Goal: Transaction & Acquisition: Obtain resource

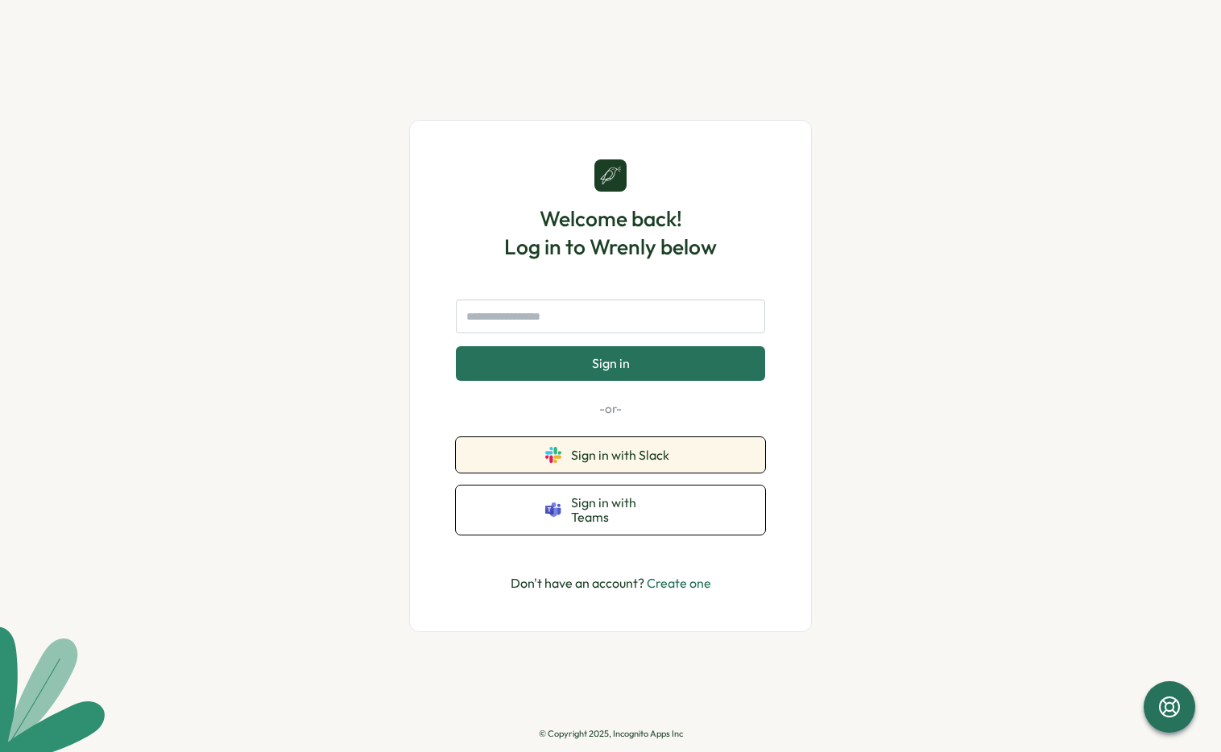
click at [581, 460] on span "Sign in with Slack" at bounding box center [623, 455] width 105 height 14
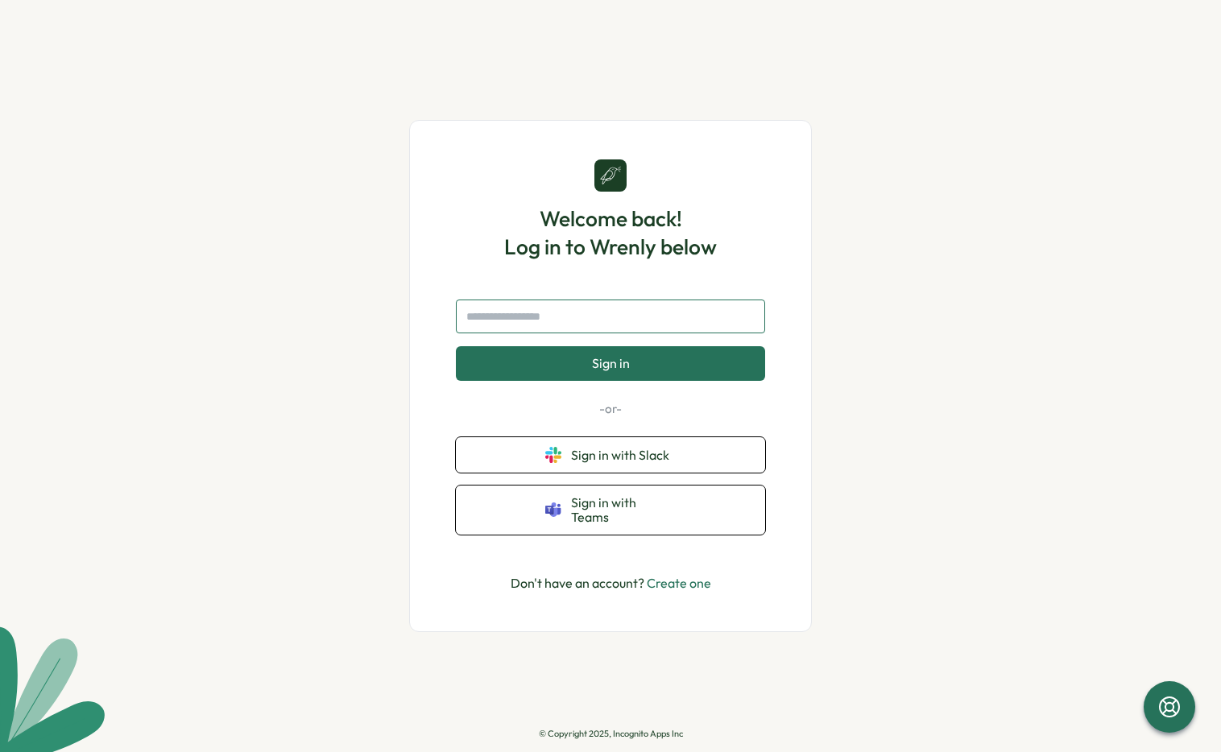
click at [560, 324] on input "text" at bounding box center [610, 317] width 309 height 34
type input "**********"
click at [610, 370] on span "Sign in" at bounding box center [611, 363] width 38 height 14
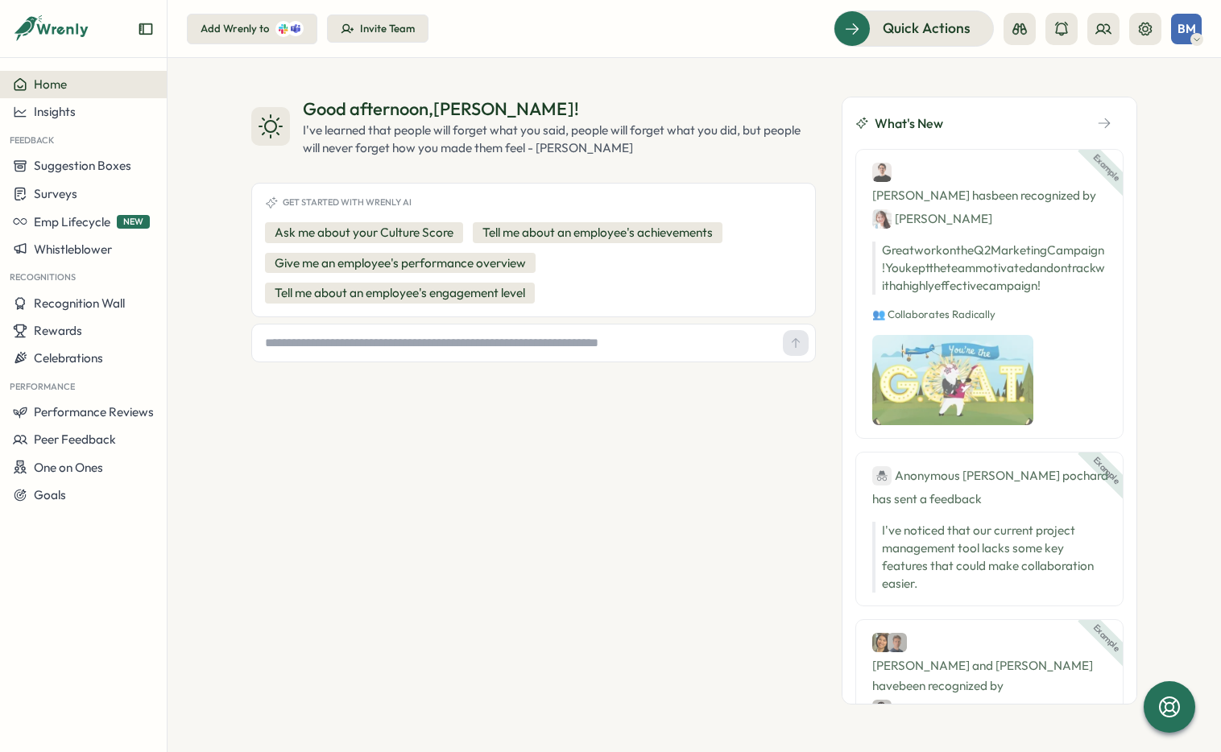
click at [1198, 40] on icon at bounding box center [1196, 39] width 8 height 13
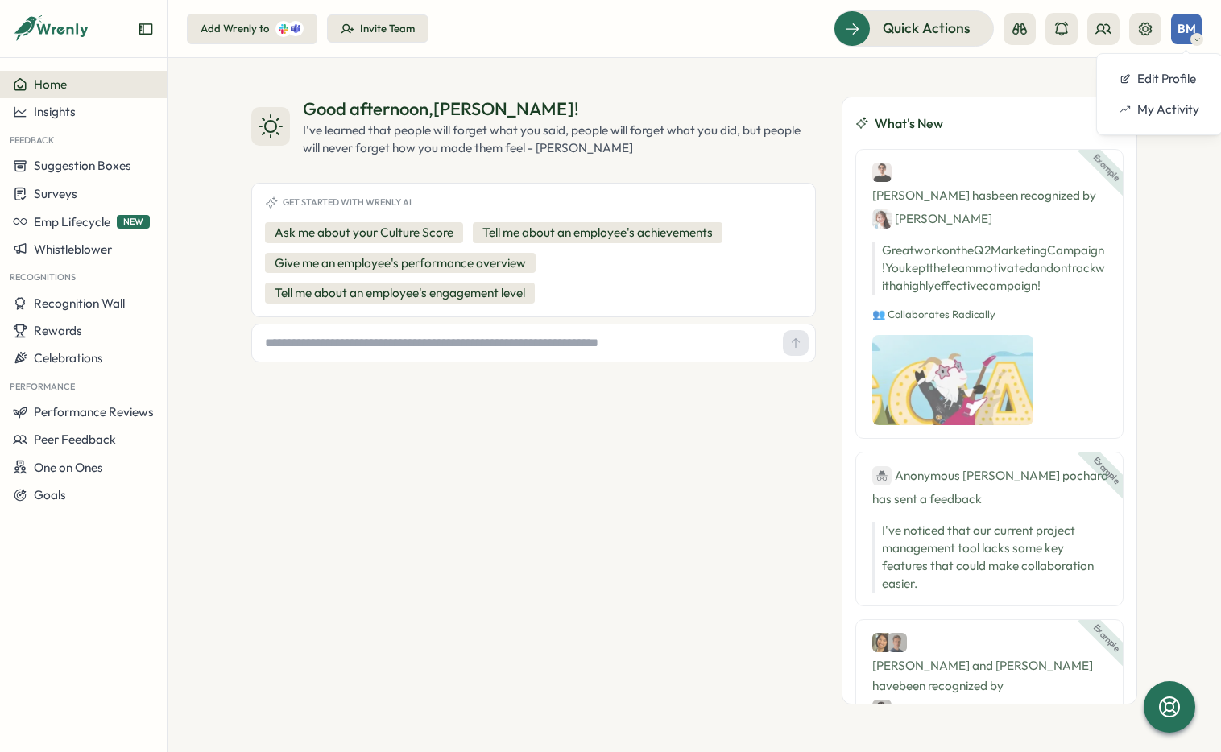
click at [1163, 264] on div "Good afternoon , [PERSON_NAME] ! I've learned that people will forget what you …" at bounding box center [693, 405] width 1053 height 694
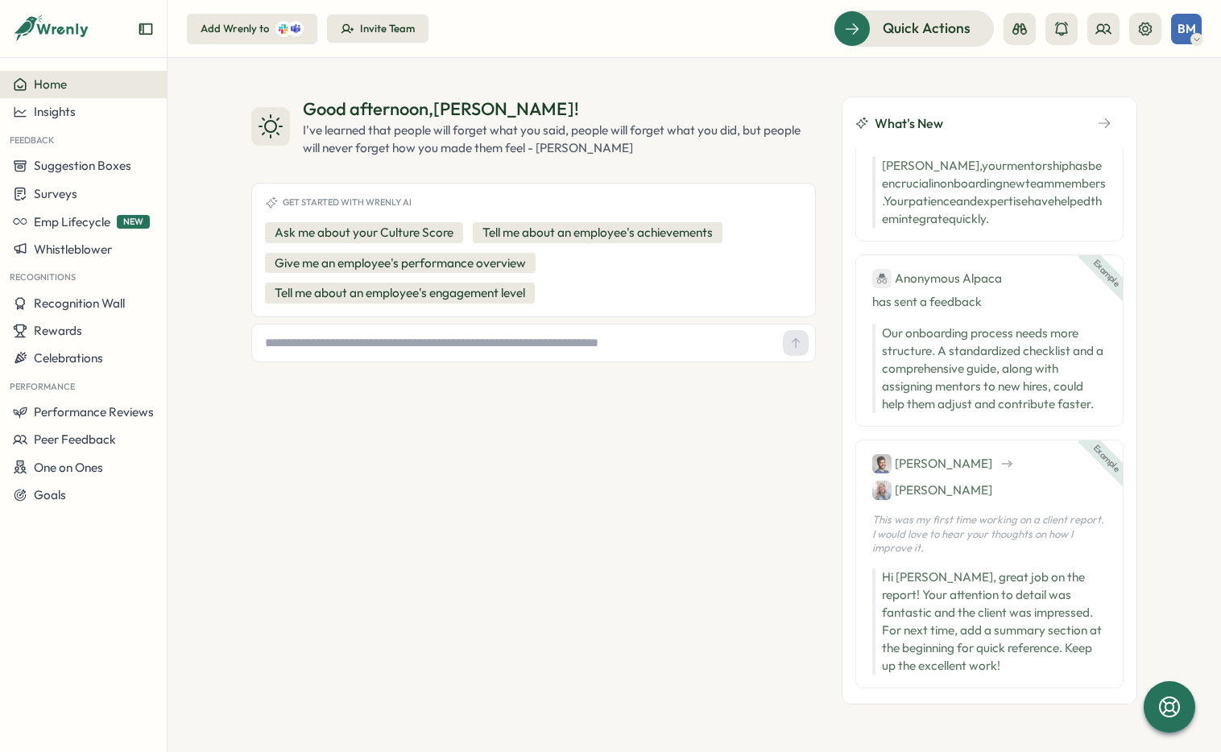
scroll to position [1272, 0]
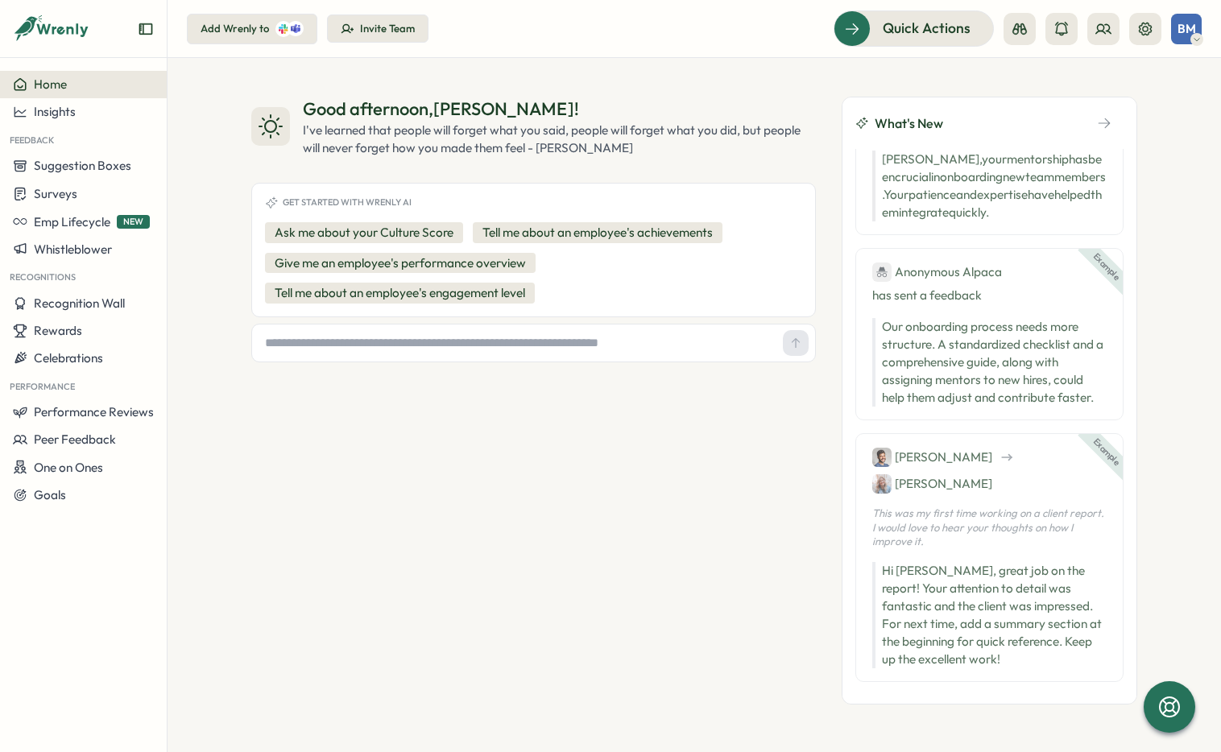
click at [1196, 40] on icon at bounding box center [1196, 39] width 8 height 13
click at [389, 421] on div "Good afternoon , [PERSON_NAME] ! I've learned that people will forget what you …" at bounding box center [533, 401] width 564 height 608
click at [267, 35] on div "Add Wrenly to" at bounding box center [234, 29] width 68 height 14
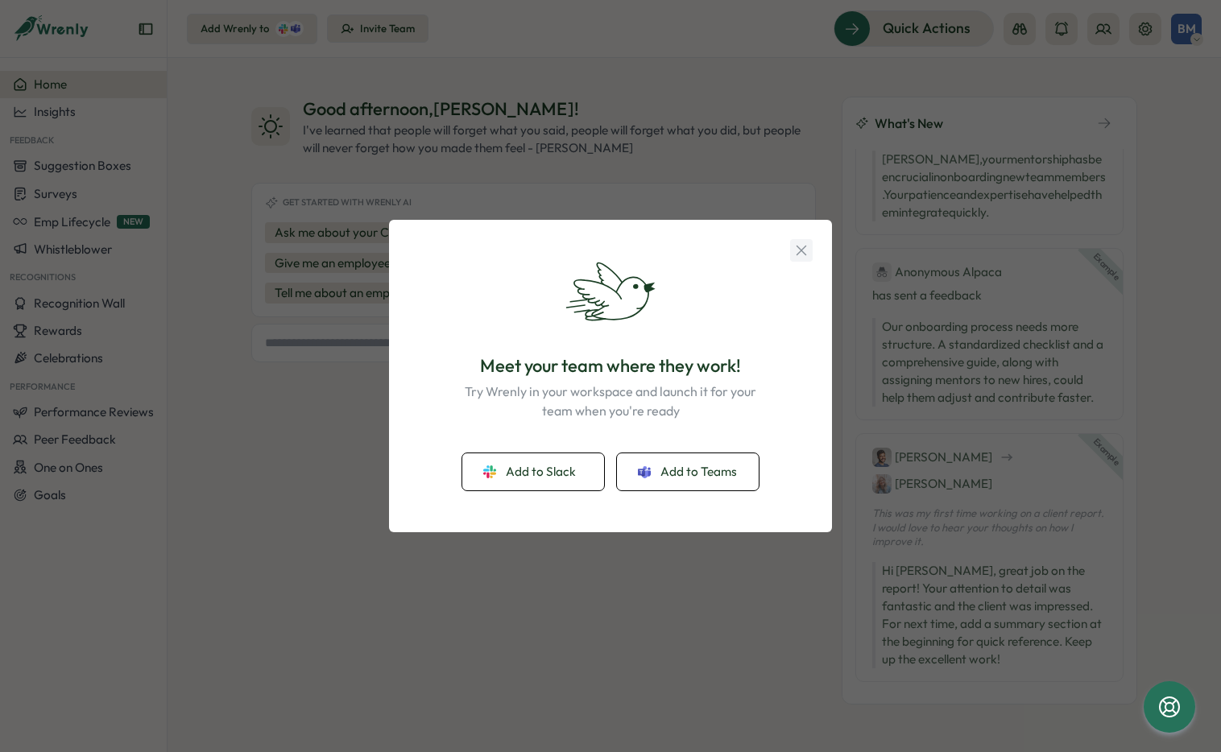
click at [805, 250] on icon "button" at bounding box center [801, 251] width 18 height 18
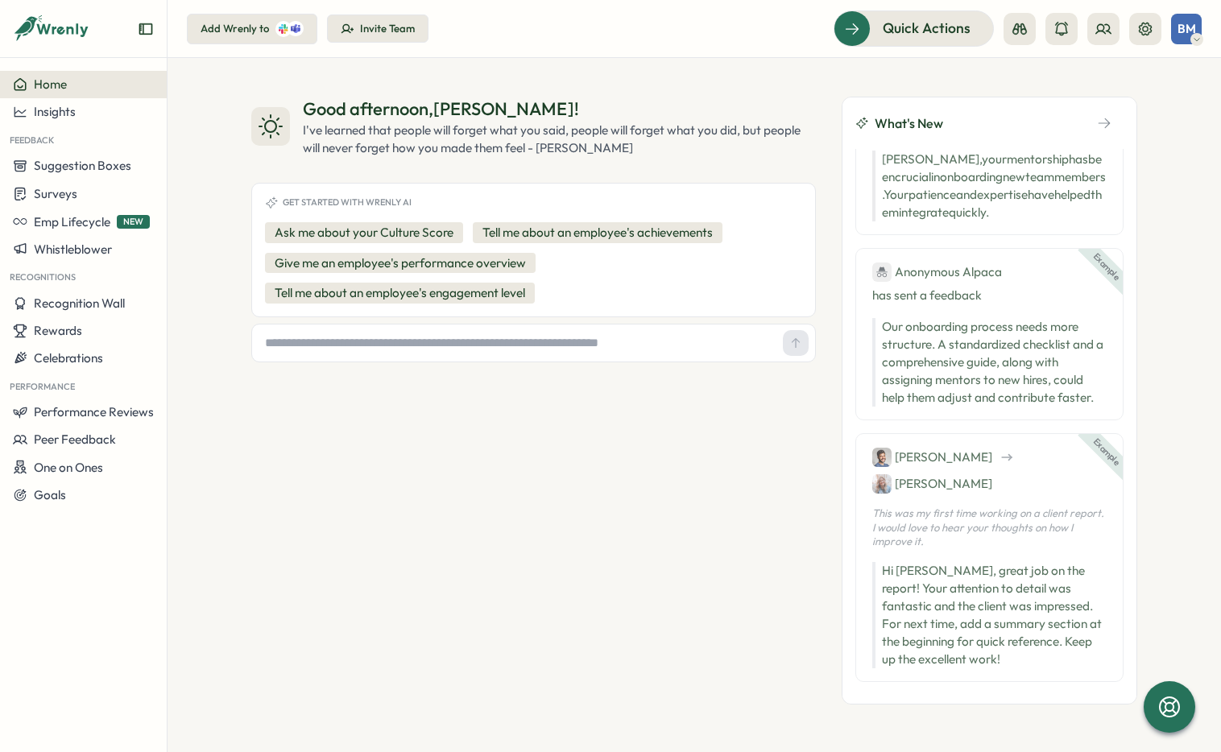
click at [1188, 39] on div "BM" at bounding box center [1186, 29] width 31 height 31
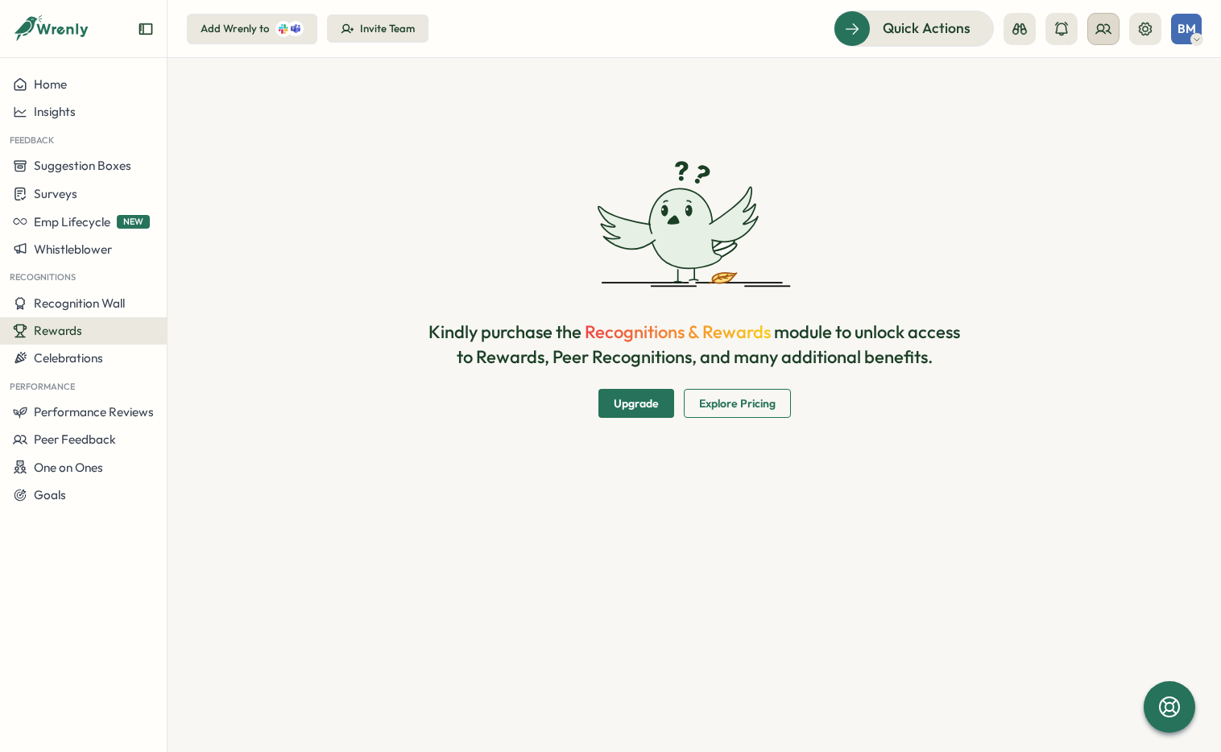
click at [1105, 36] on icon at bounding box center [1103, 29] width 16 height 16
click at [1151, 34] on icon at bounding box center [1145, 29] width 16 height 16
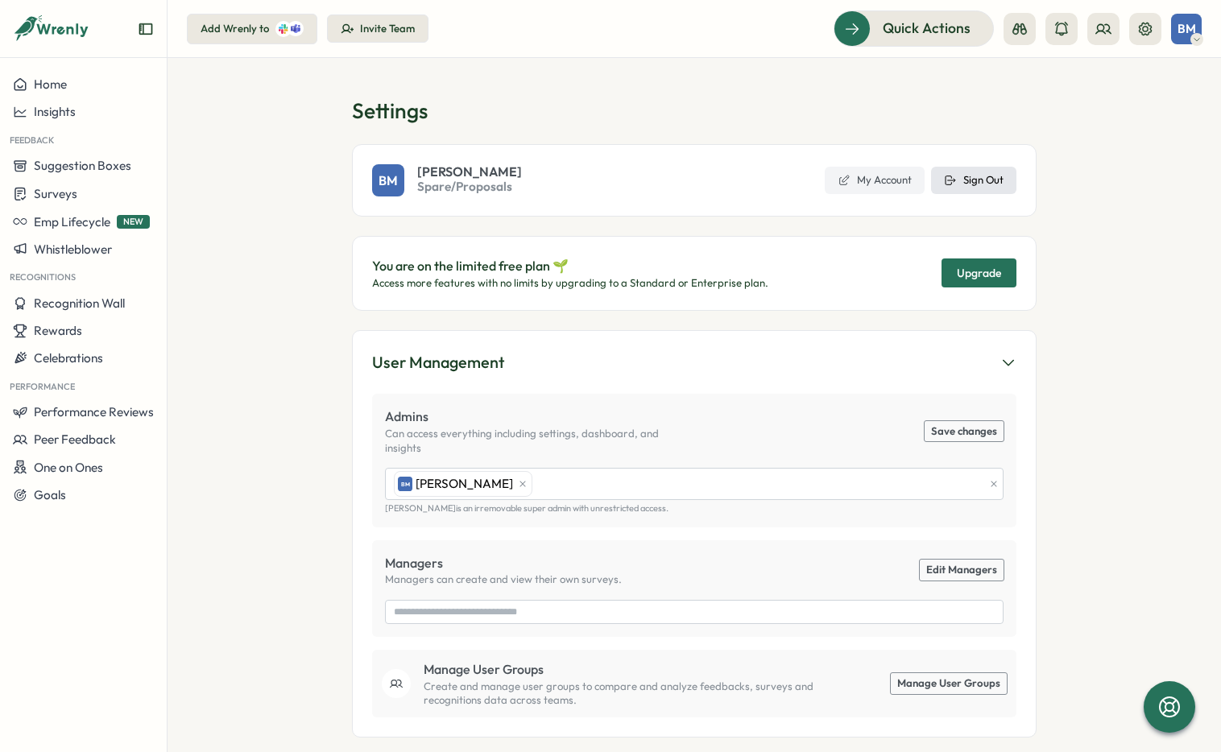
click at [983, 188] on button "Sign Out" at bounding box center [973, 180] width 85 height 27
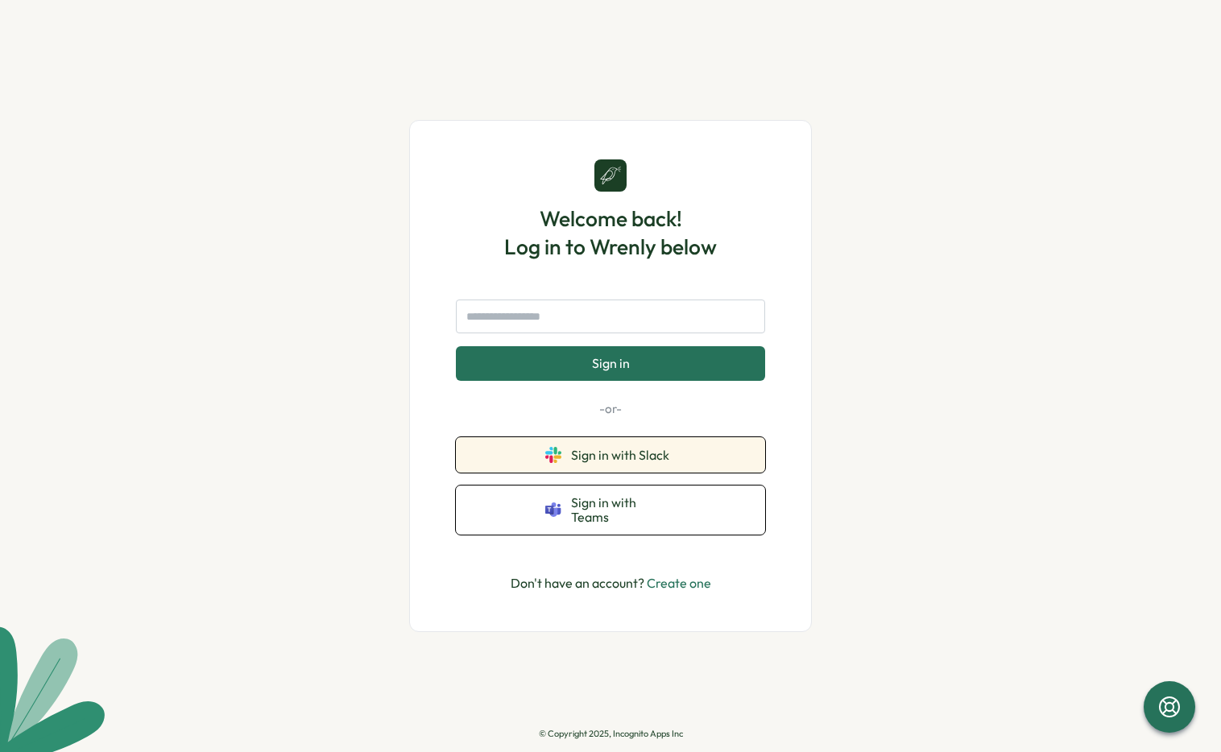
click at [614, 473] on button "Sign in with Slack" at bounding box center [610, 454] width 309 height 35
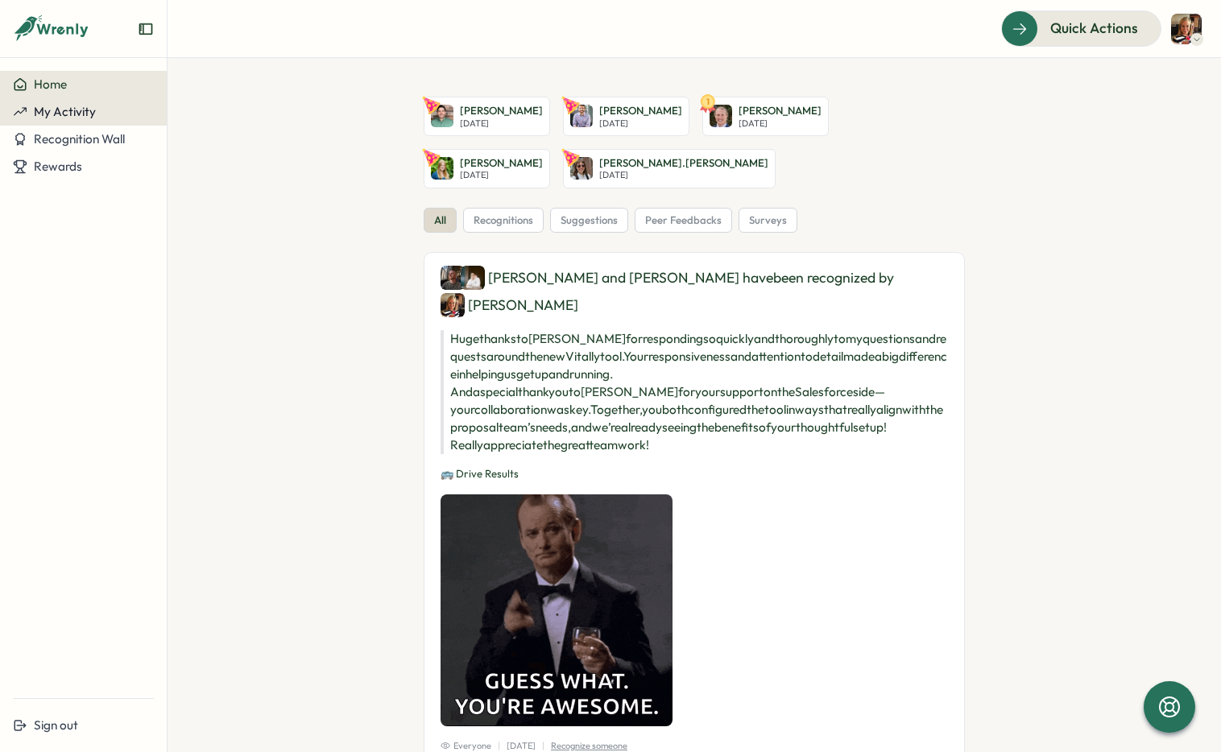
click at [61, 110] on span "My Activity" at bounding box center [65, 111] width 62 height 15
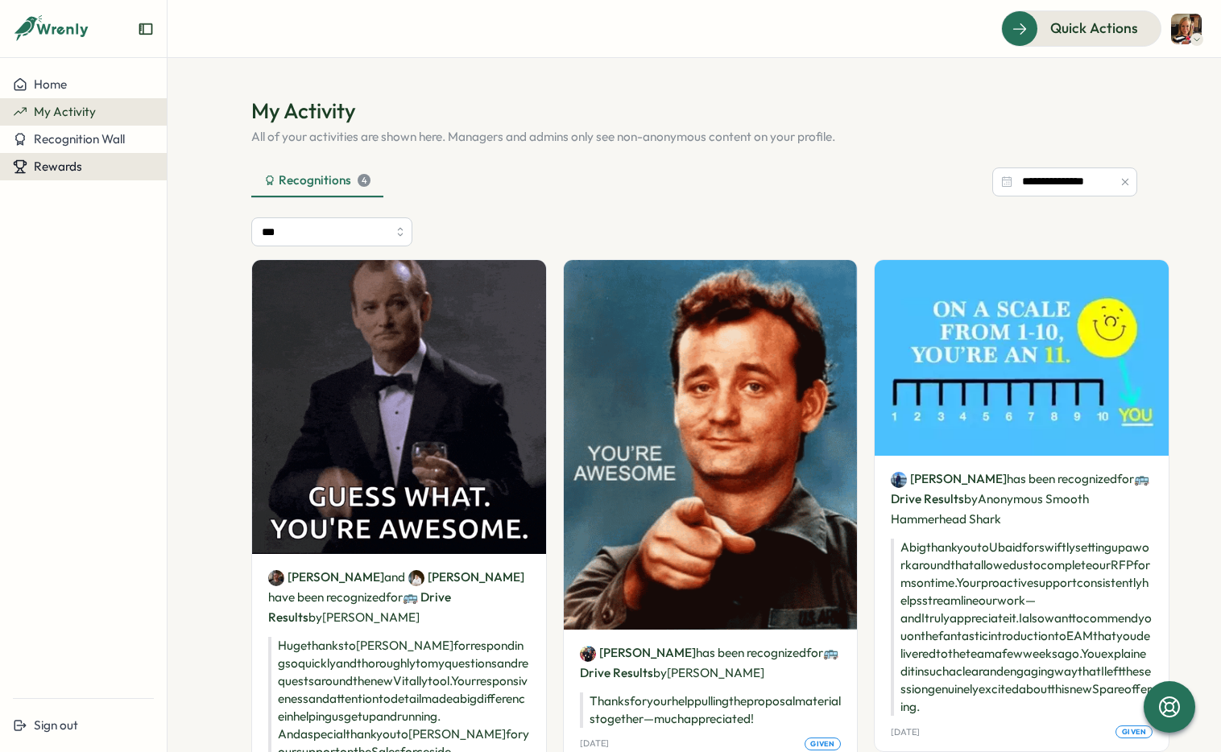
click at [49, 169] on span "Rewards" at bounding box center [58, 166] width 48 height 15
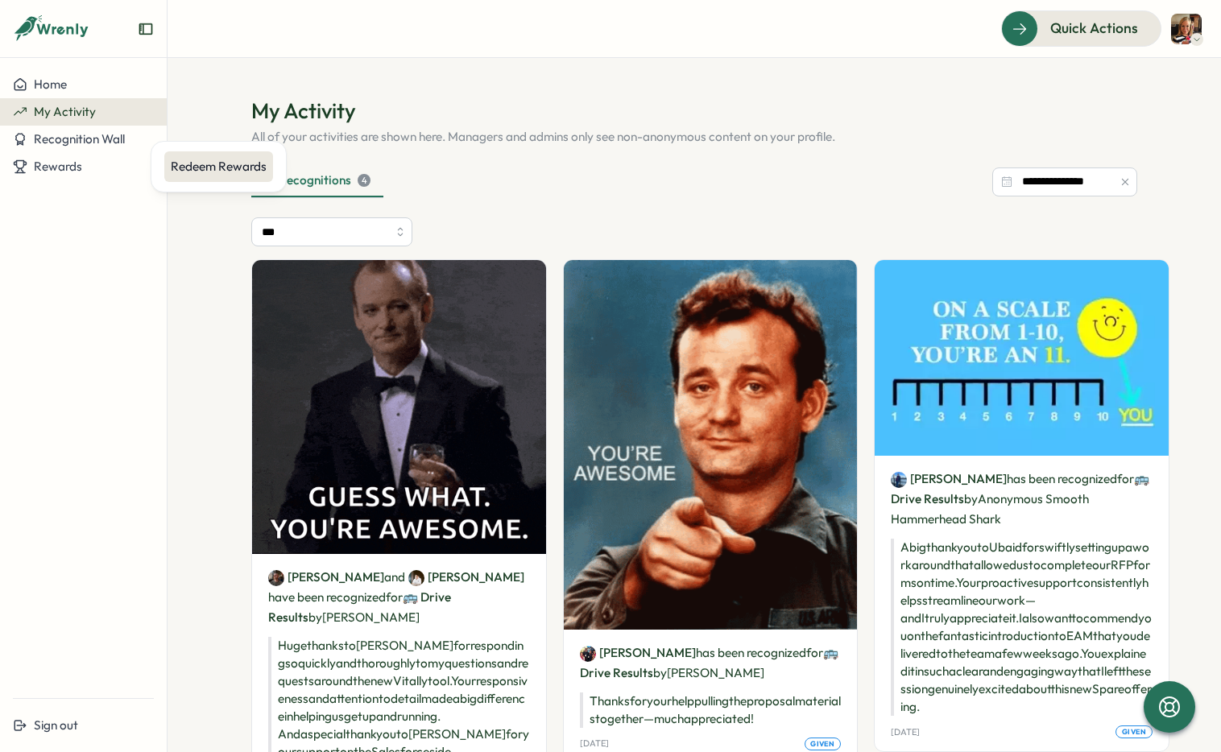
click at [177, 170] on div "Redeem Rewards" at bounding box center [219, 167] width 96 height 18
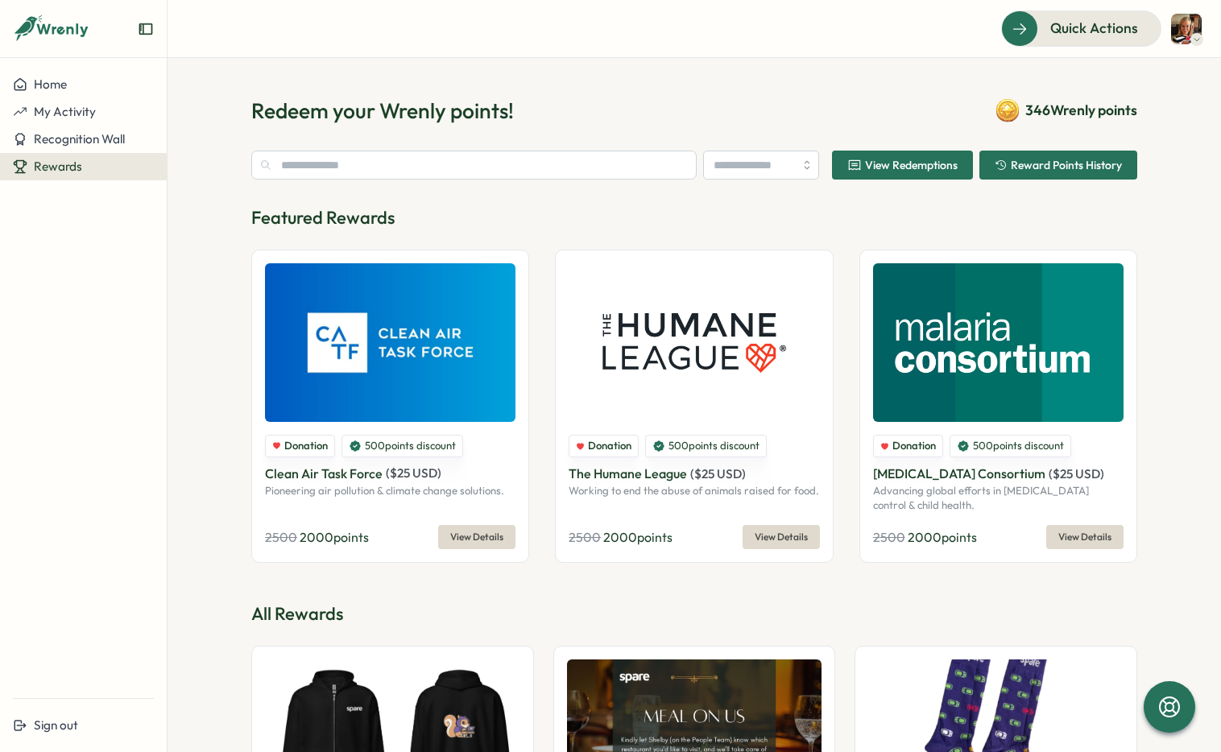
type input "******"
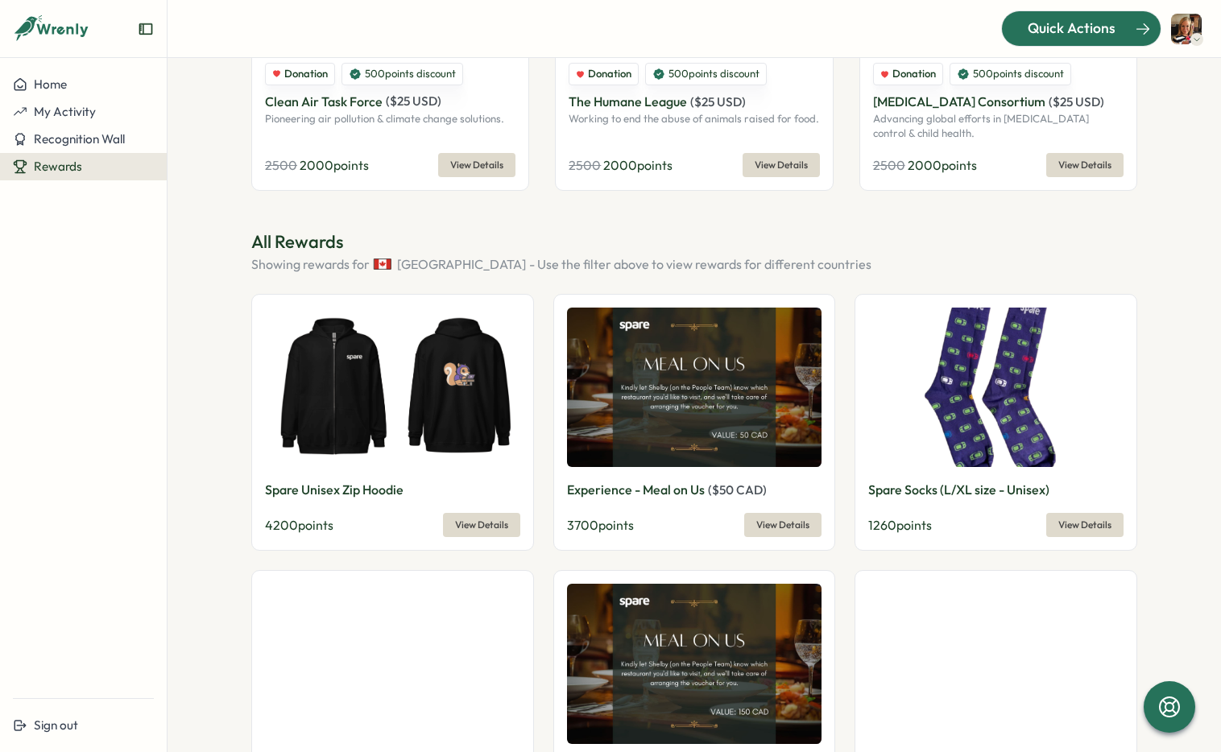
scroll to position [253, 0]
